Goal: Check status: Check status

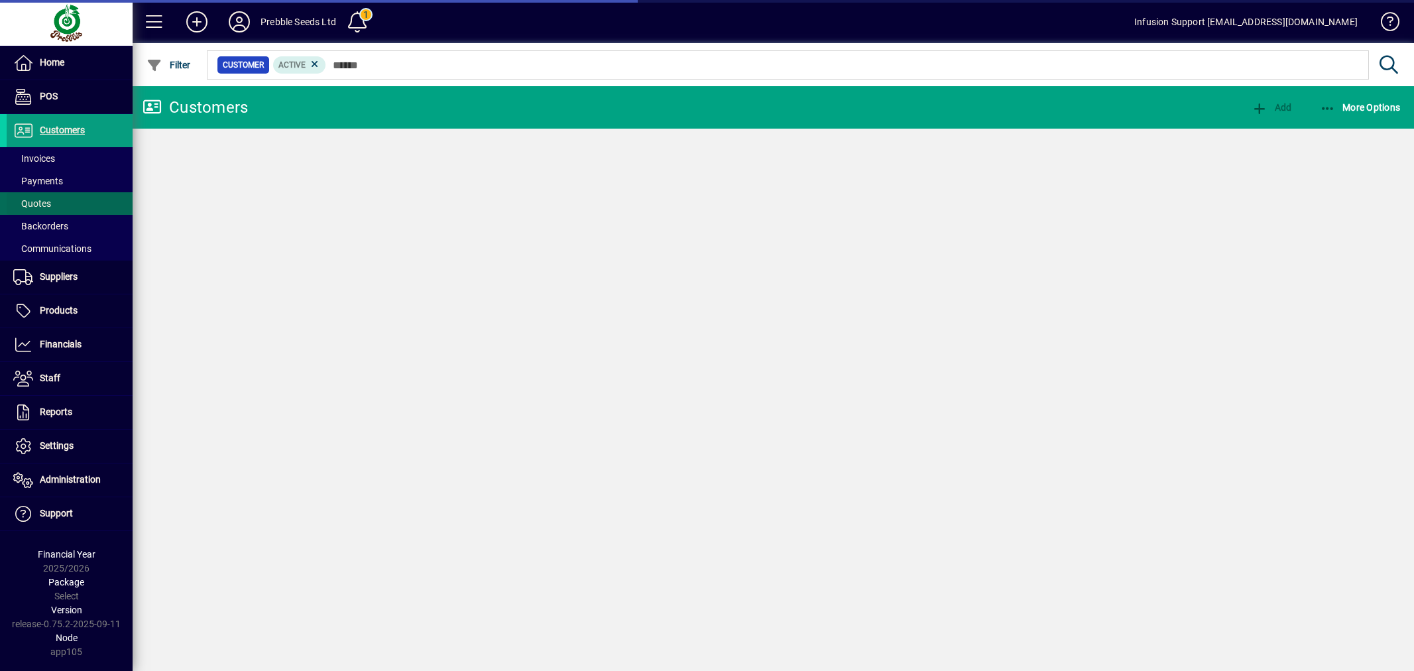
click at [47, 200] on span "Quotes" at bounding box center [32, 203] width 38 height 11
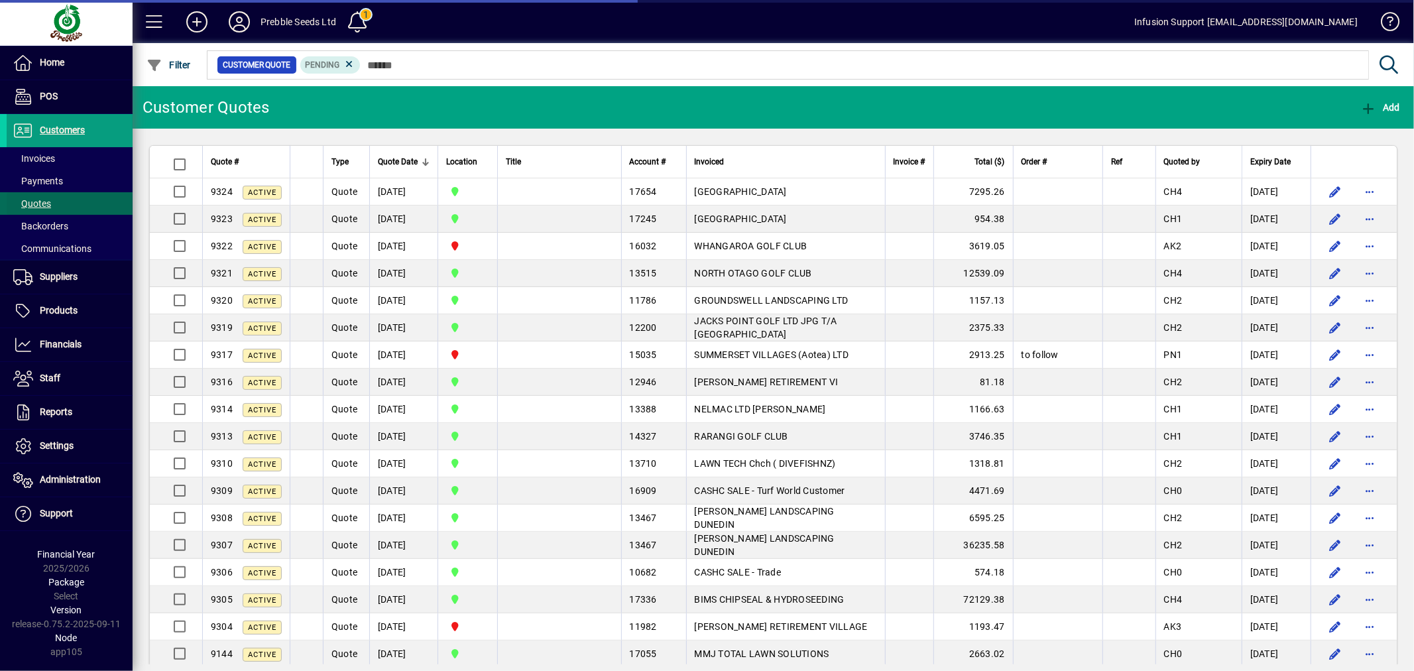
click at [532, 192] on td at bounding box center [559, 191] width 124 height 27
